Goal: Entertainment & Leisure: Consume media (video, audio)

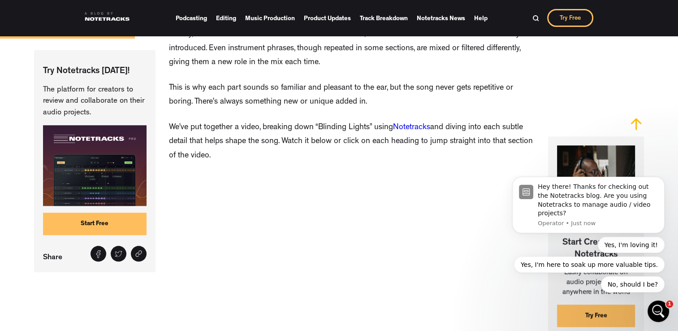
scroll to position [967, 0]
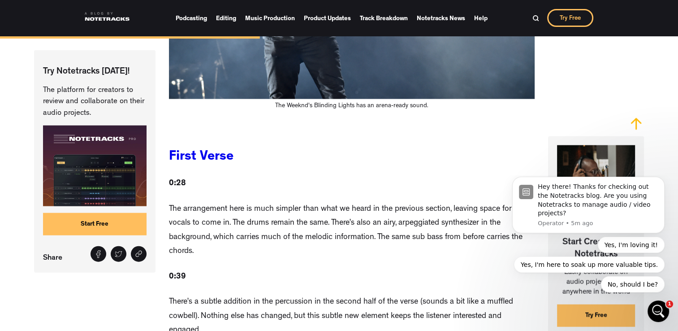
scroll to position [1955, 0]
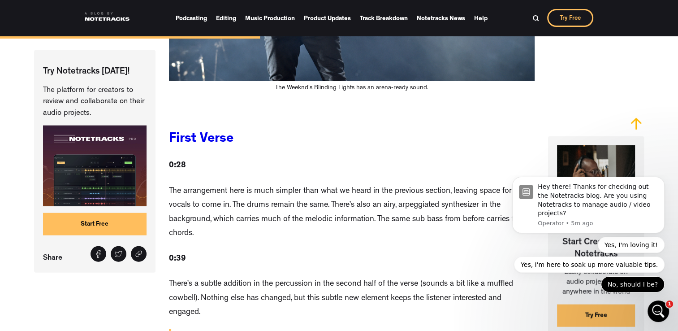
click at [636, 285] on button "No, should I be?" at bounding box center [633, 284] width 64 height 16
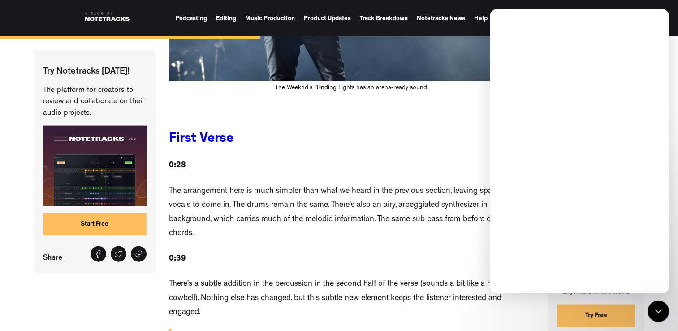
scroll to position [0, 0]
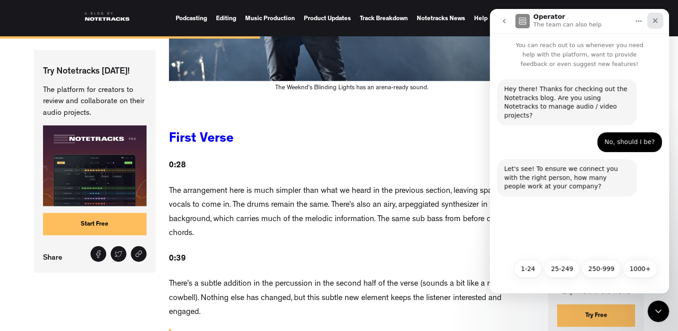
click at [657, 24] on div "Close" at bounding box center [655, 21] width 16 height 16
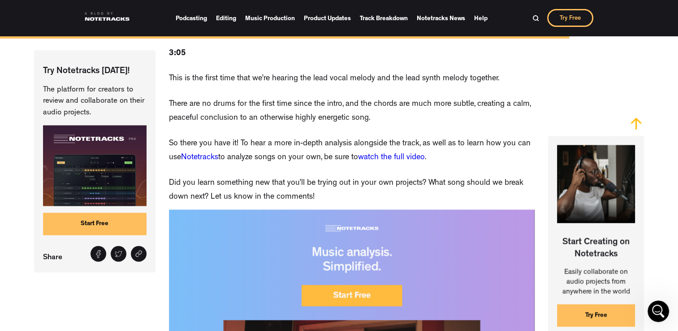
scroll to position [4642, 0]
